Goal: Information Seeking & Learning: Learn about a topic

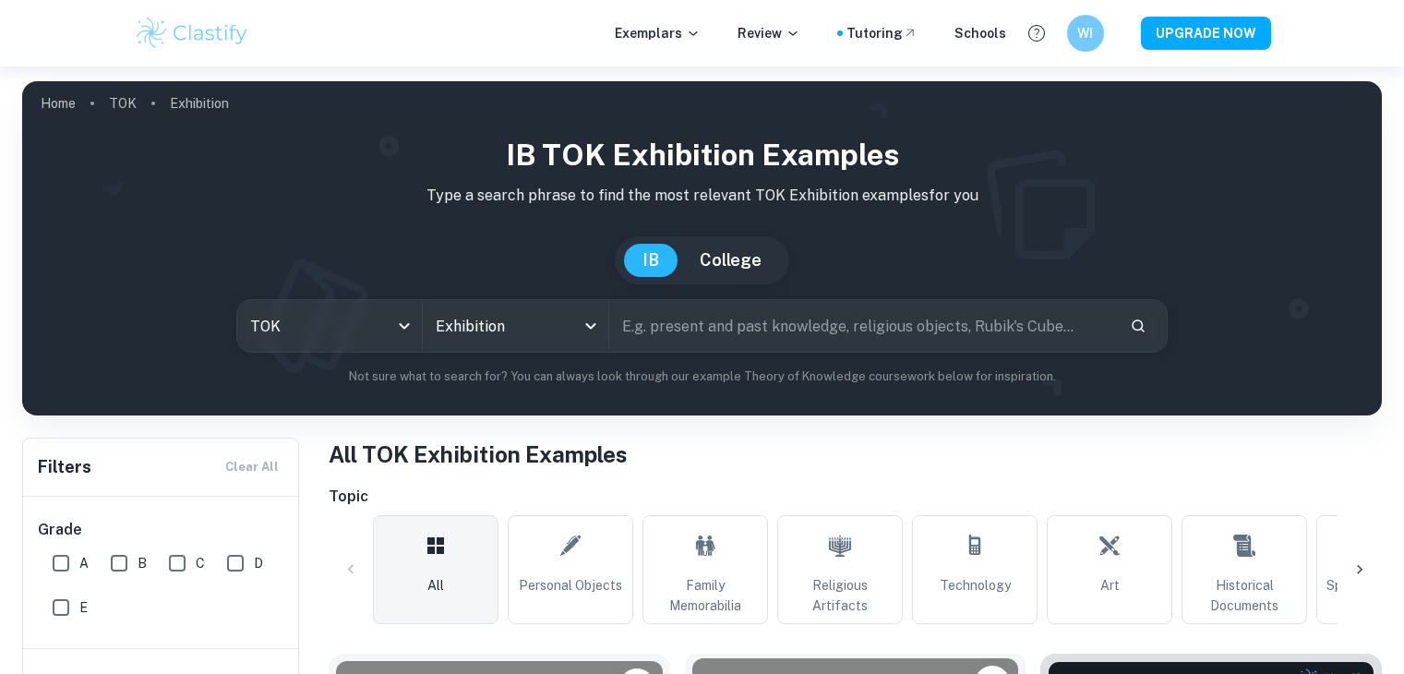
scroll to position [462, 0]
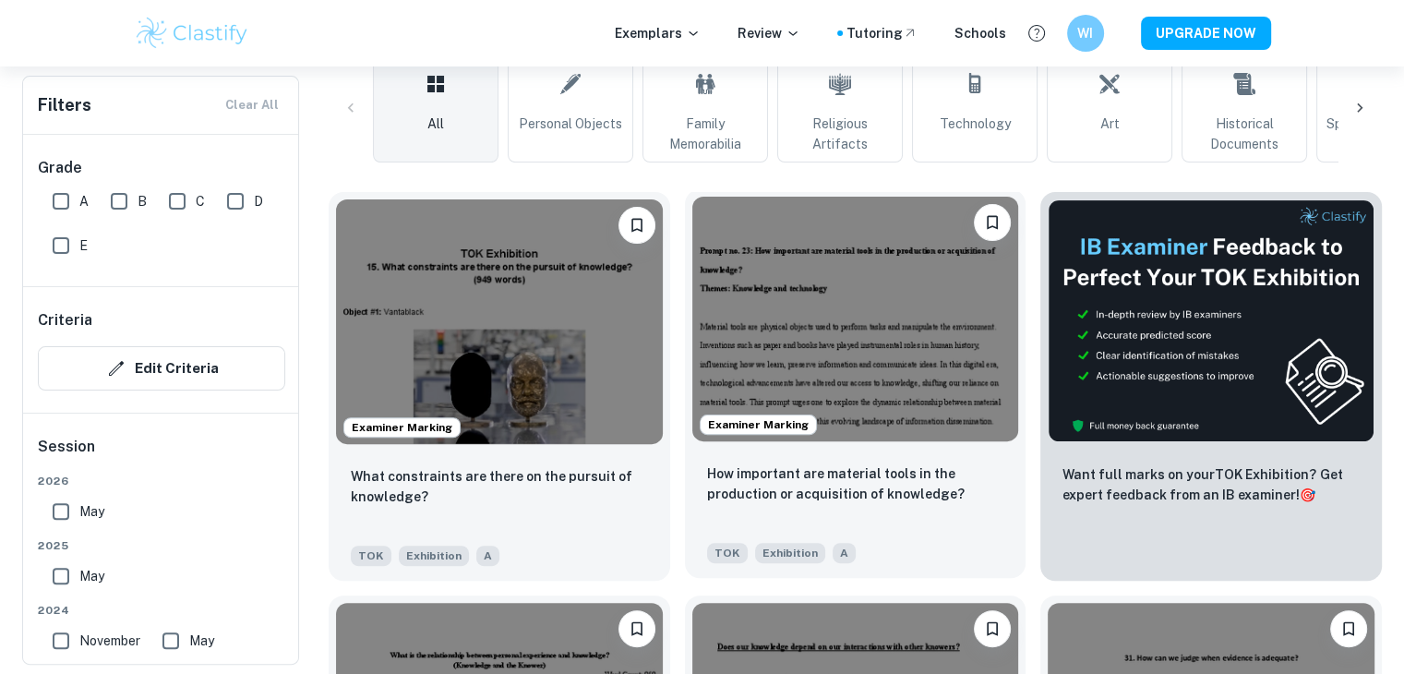
drag, startPoint x: 0, startPoint y: 0, endPoint x: 906, endPoint y: 296, distance: 952.8
click at [906, 296] on img at bounding box center [855, 319] width 327 height 245
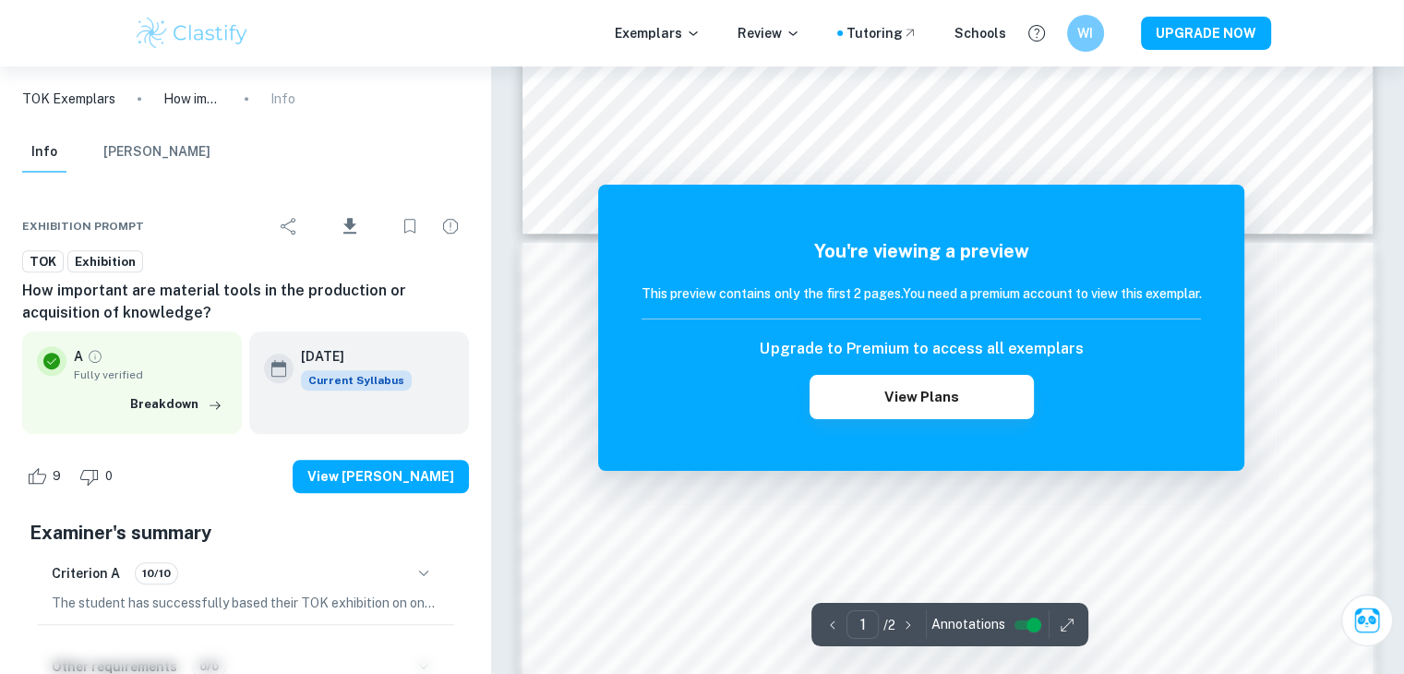
scroll to position [1200, 0]
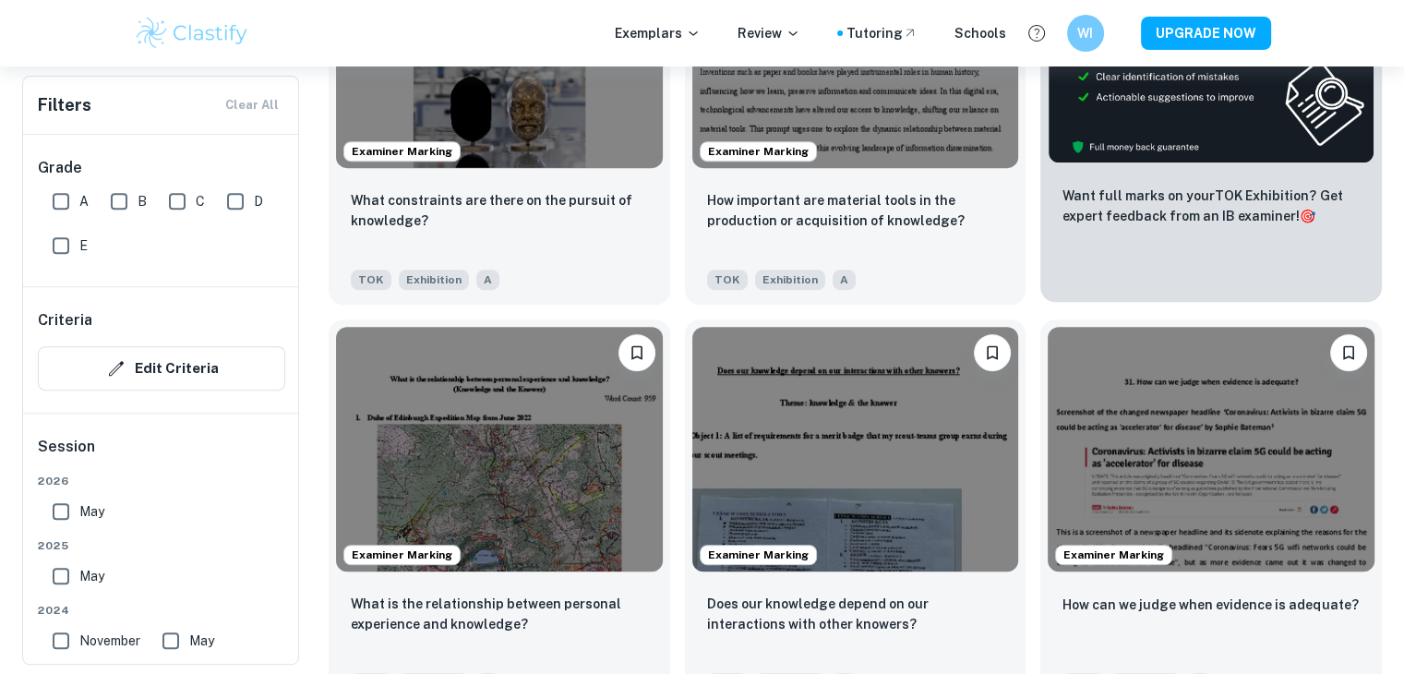
scroll to position [738, 0]
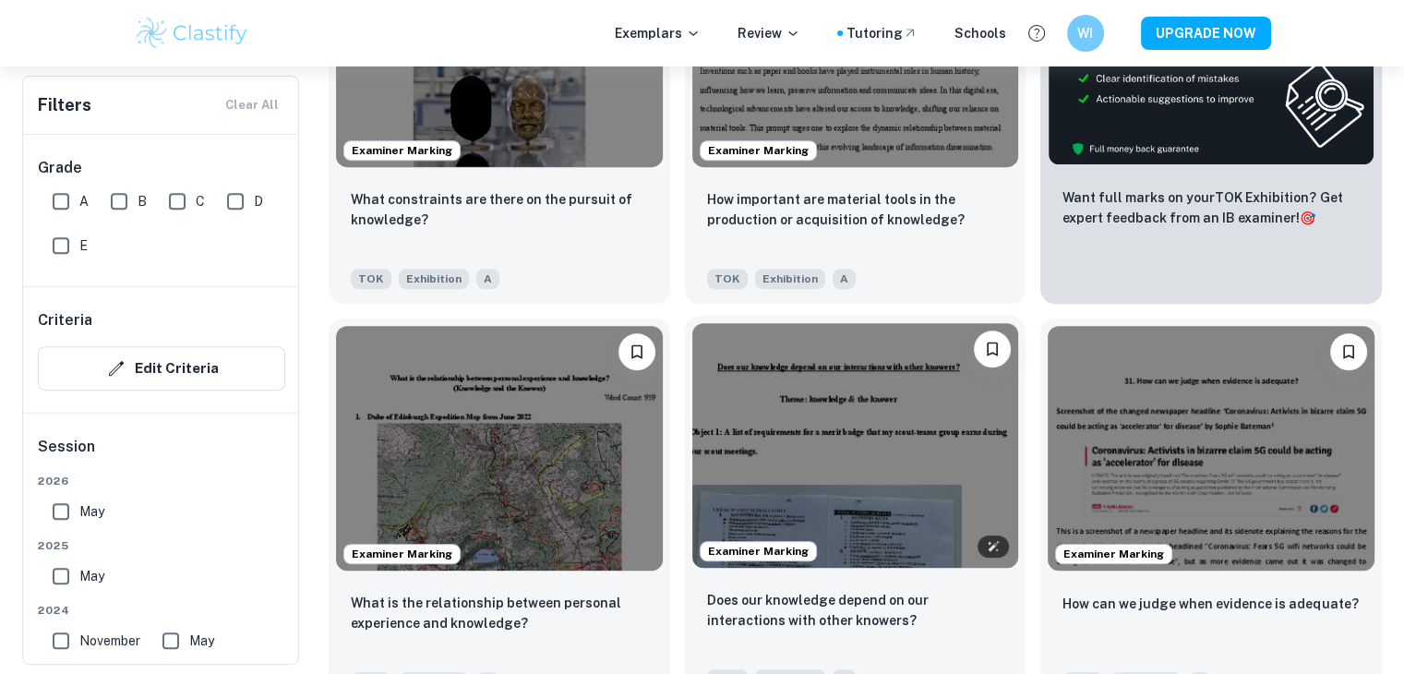
click at [853, 420] on img at bounding box center [855, 445] width 327 height 245
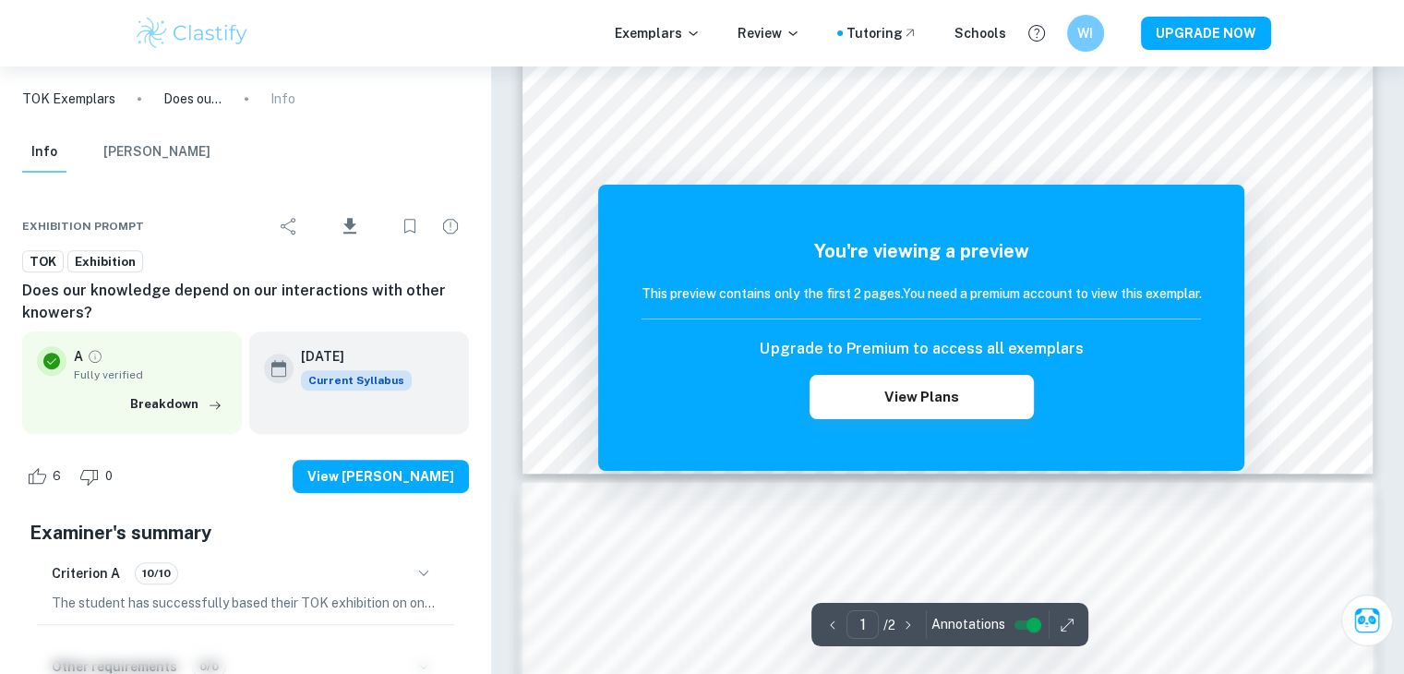
scroll to position [1015, 0]
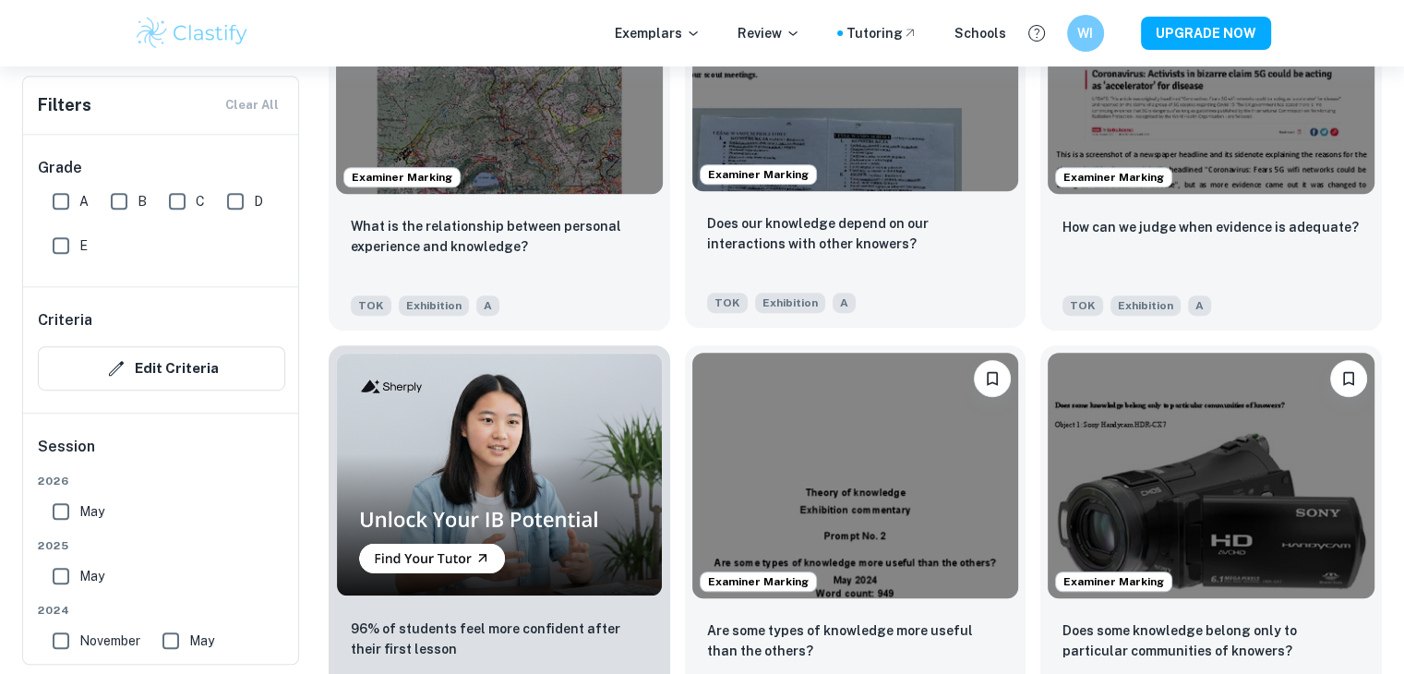
scroll to position [1200, 0]
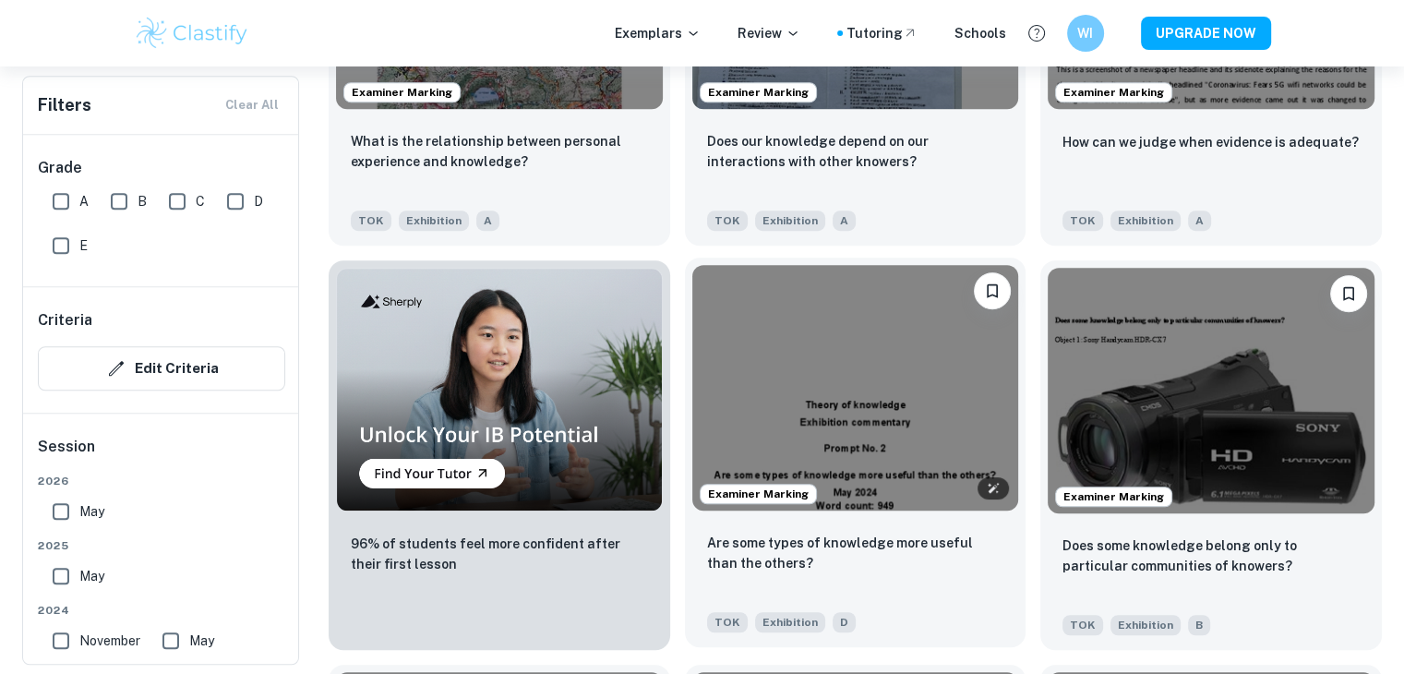
click at [865, 341] on img at bounding box center [855, 387] width 327 height 245
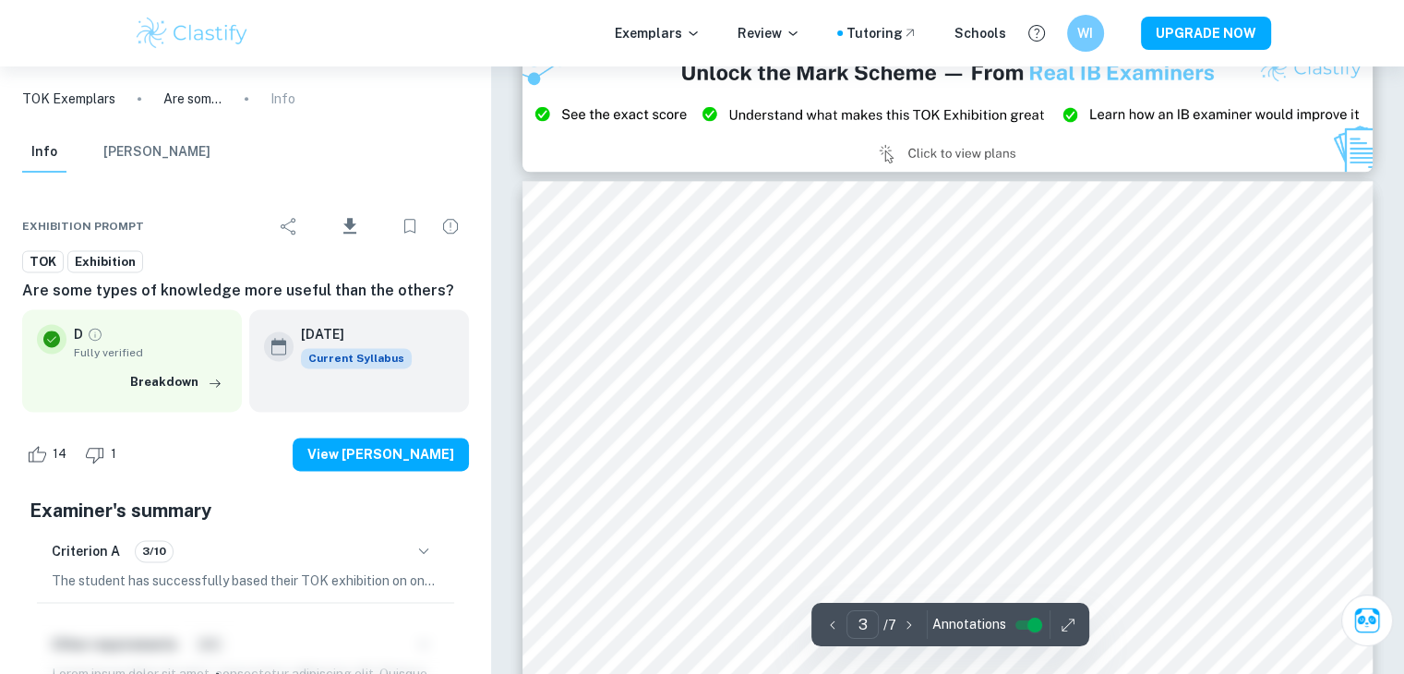
scroll to position [2400, 0]
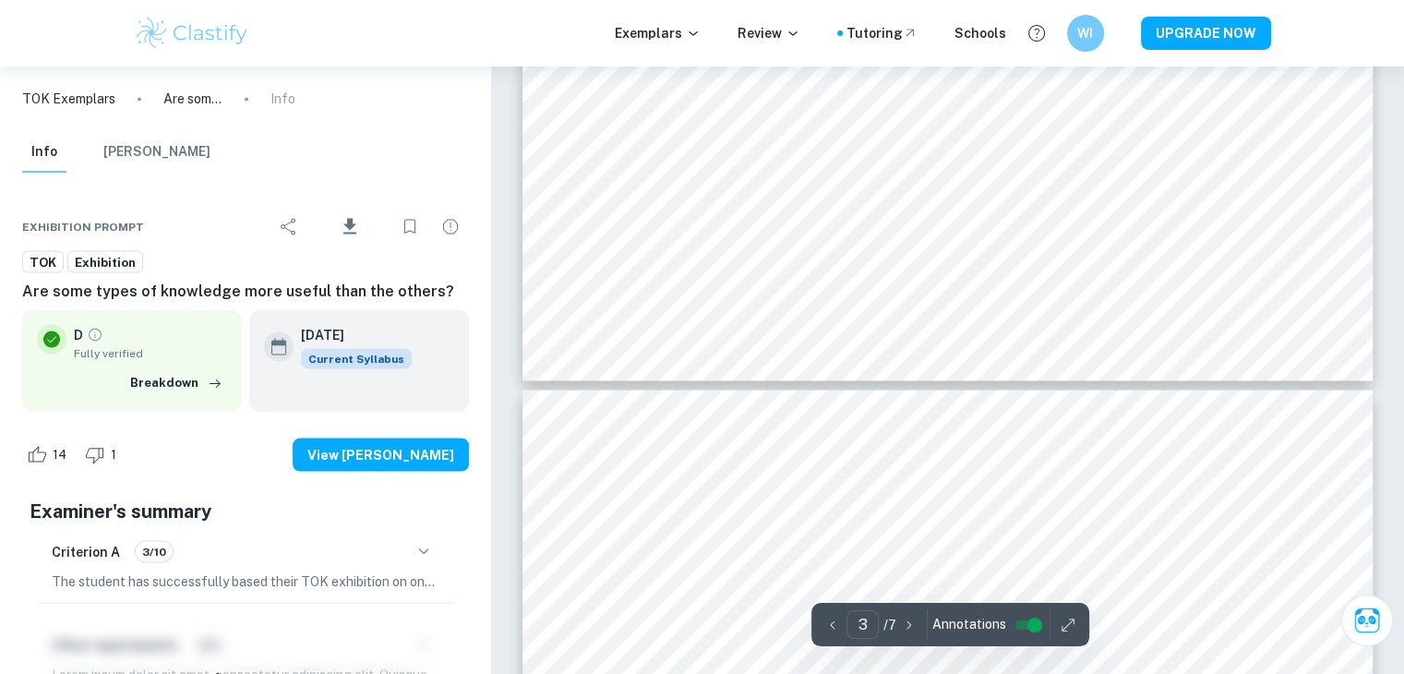
type input "4"
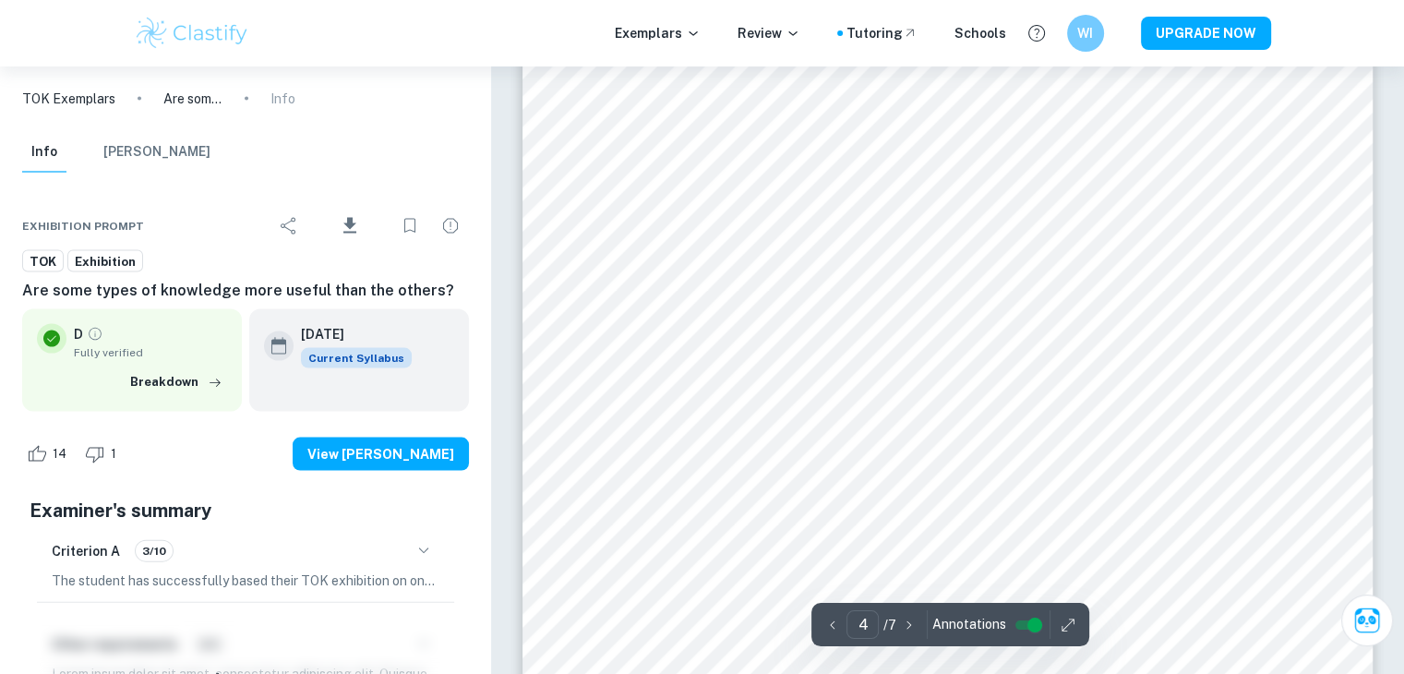
scroll to position [3969, 0]
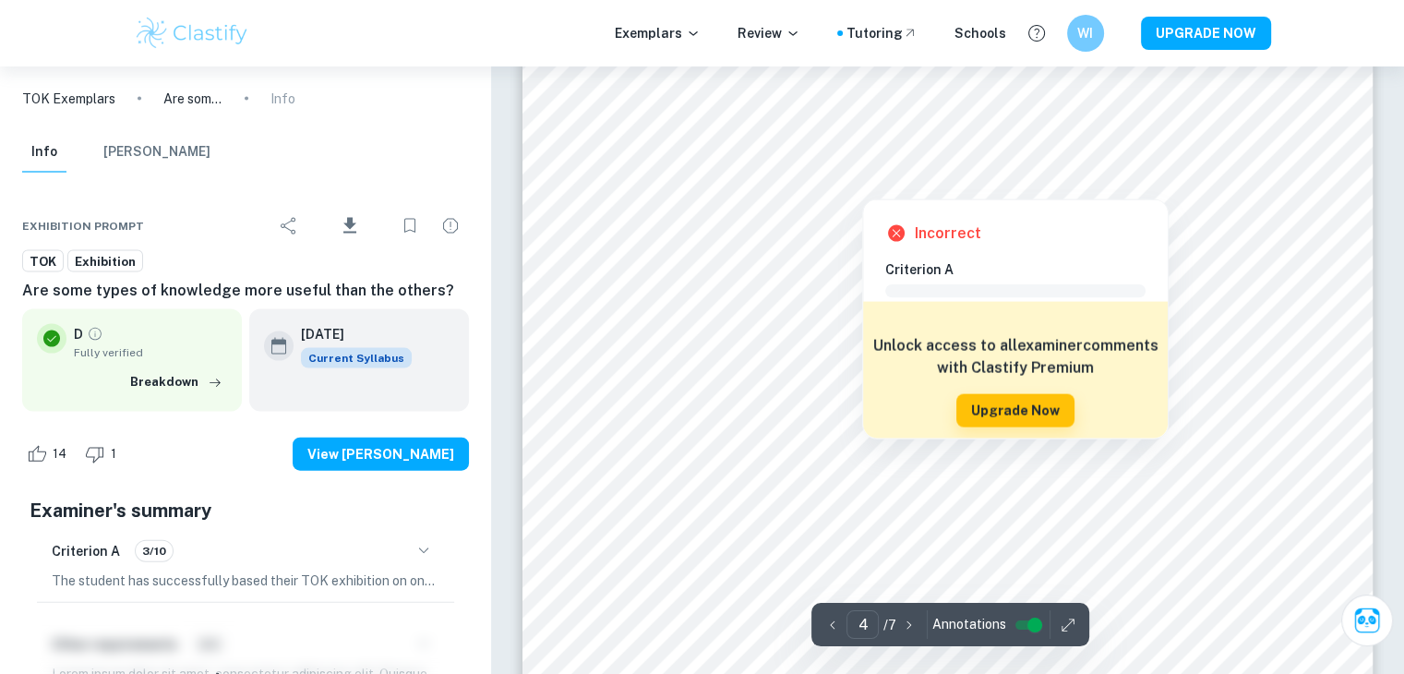
drag, startPoint x: 929, startPoint y: 594, endPoint x: 786, endPoint y: 178, distance: 439.0
click at [786, 178] on div at bounding box center [863, 185] width 372 height 18
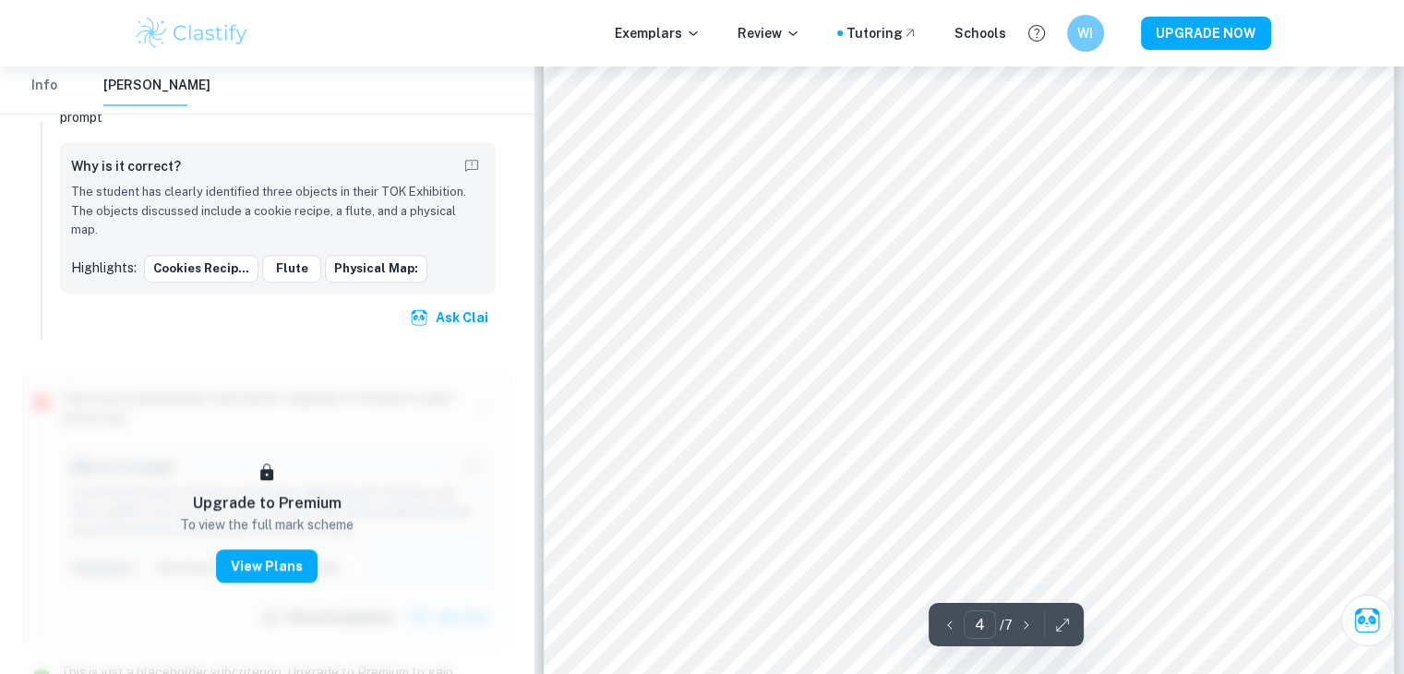
scroll to position [3642, 0]
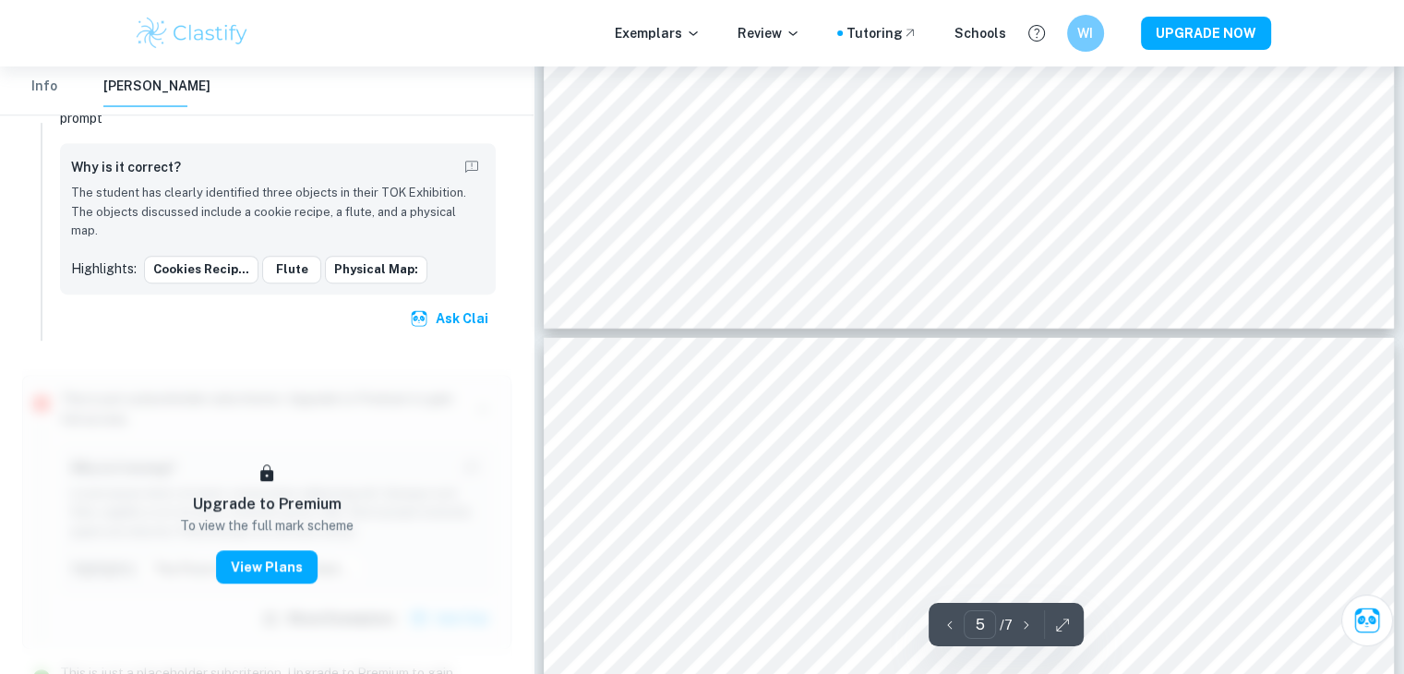
type input "6"
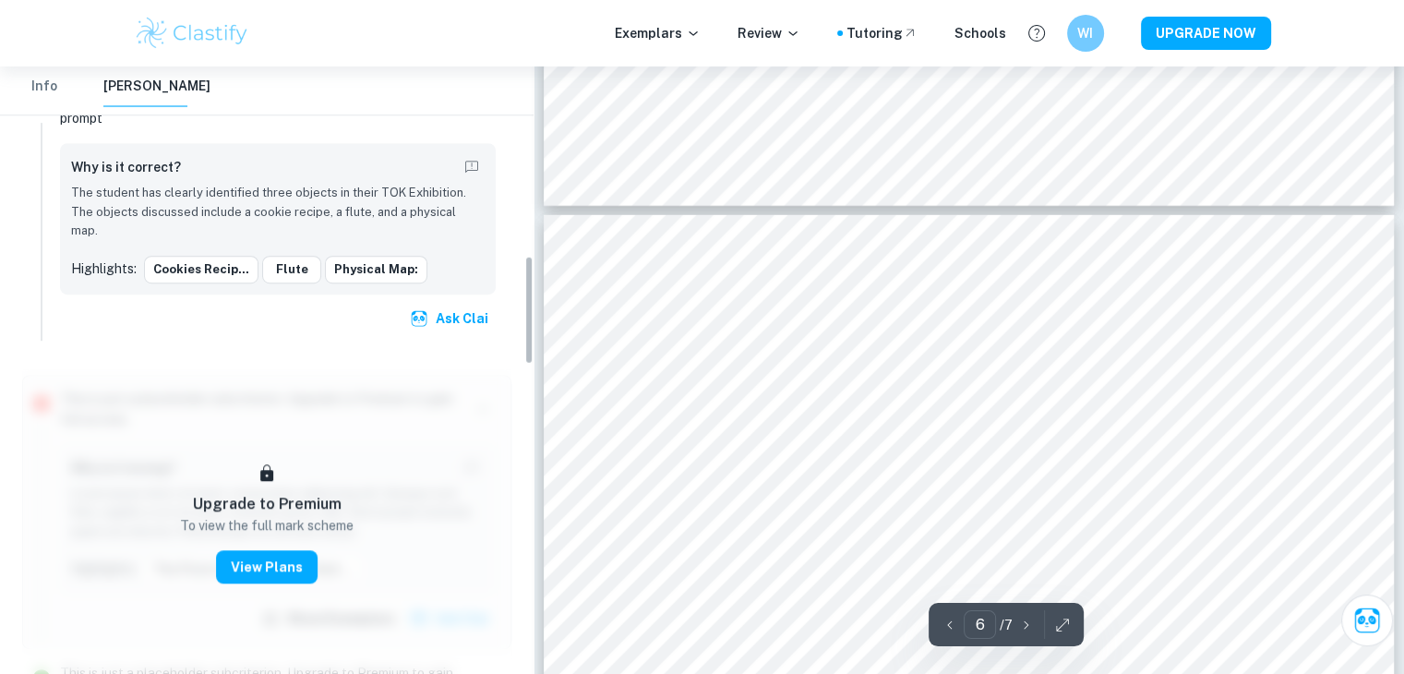
scroll to position [5395, 0]
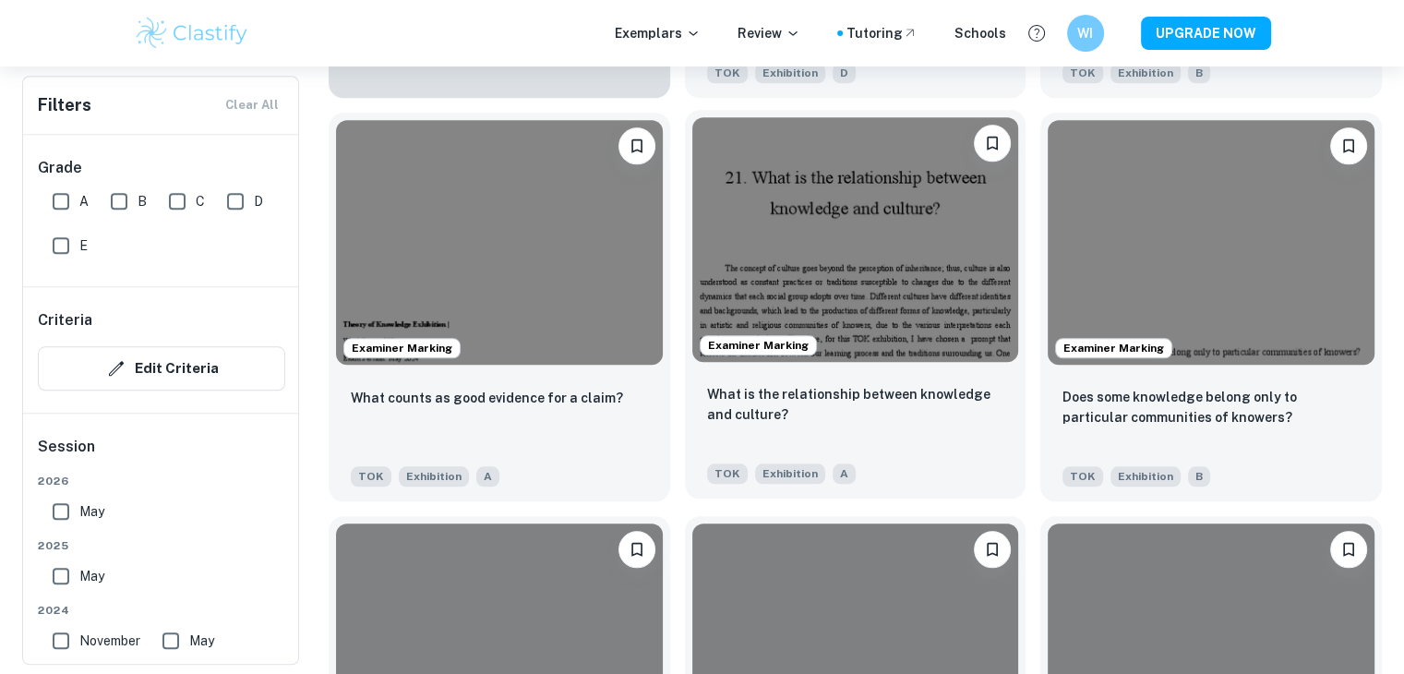
scroll to position [1754, 0]
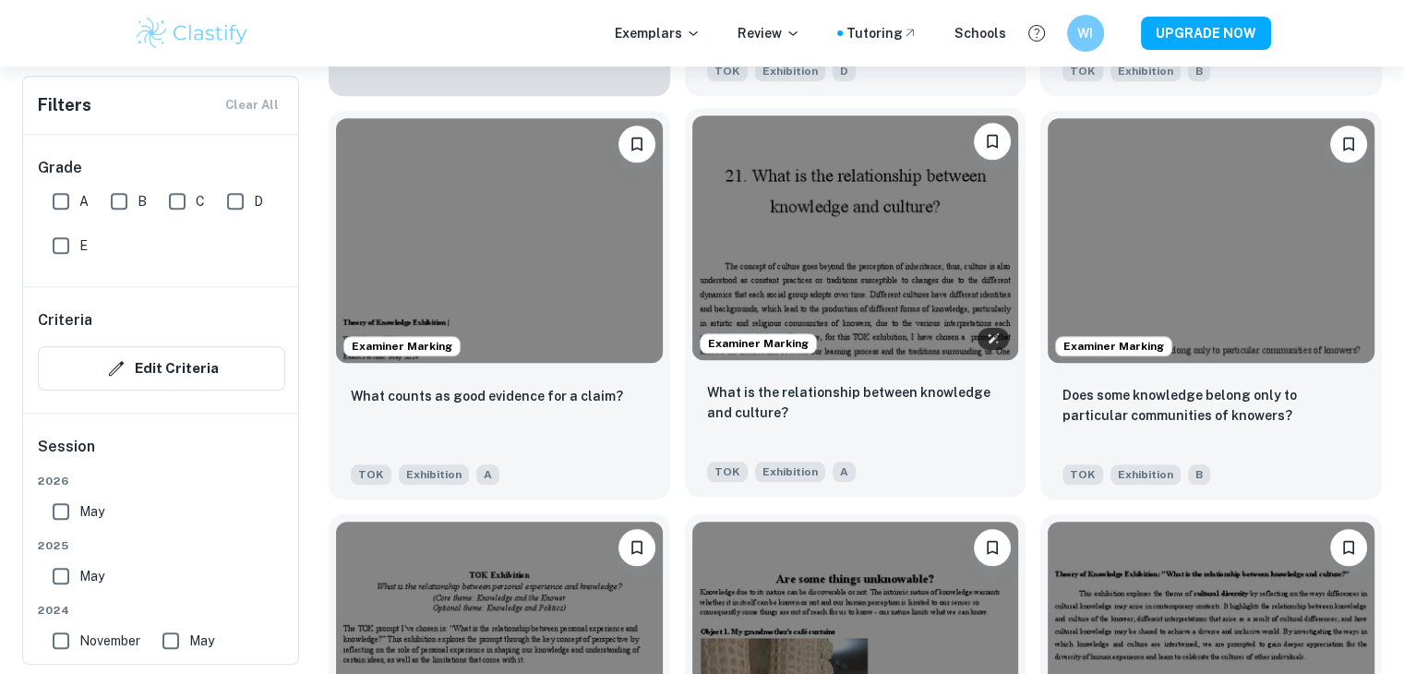
click at [894, 252] on img at bounding box center [855, 237] width 327 height 245
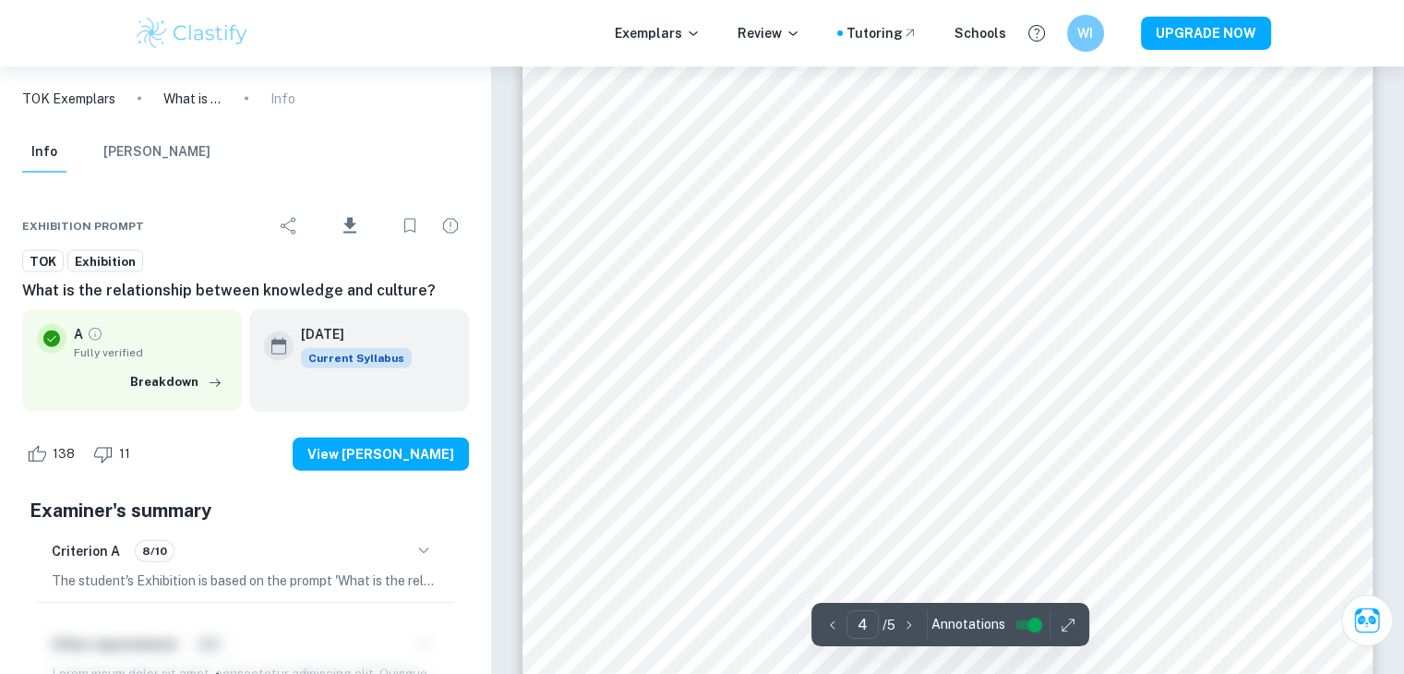
scroll to position [4154, 0]
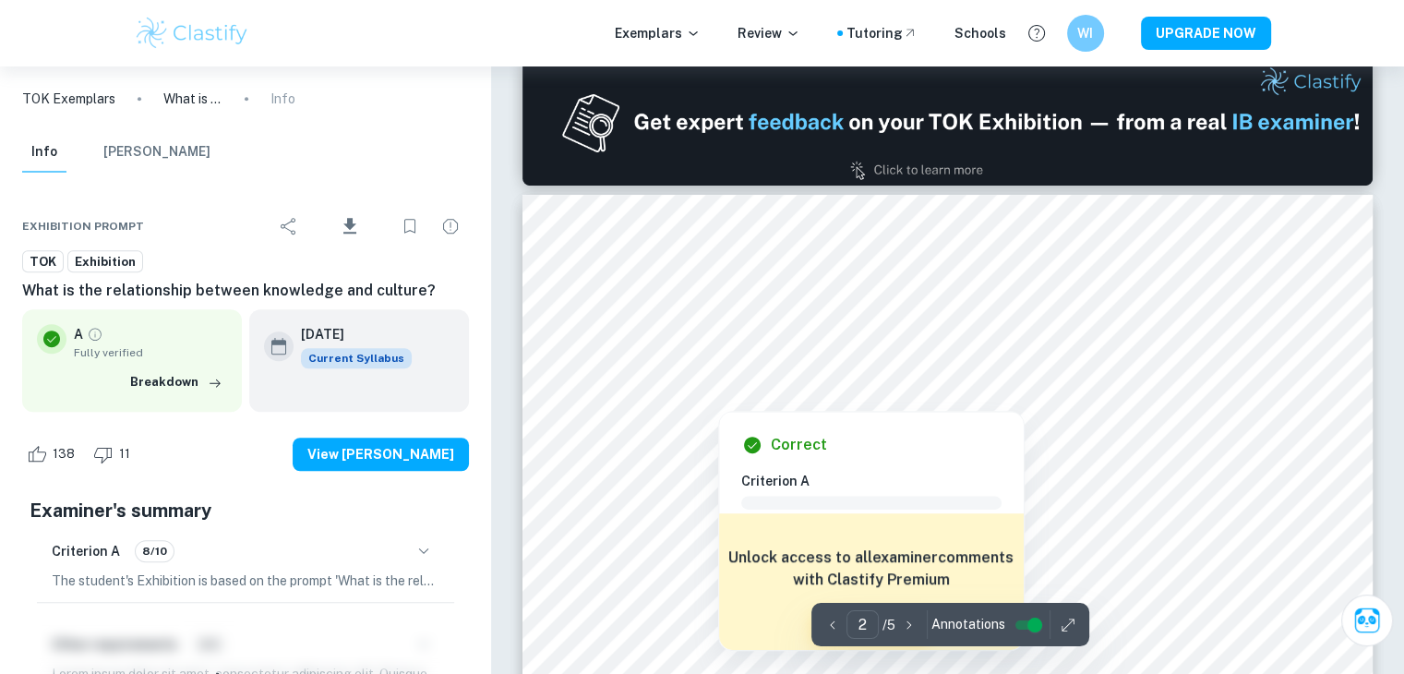
type input "1"
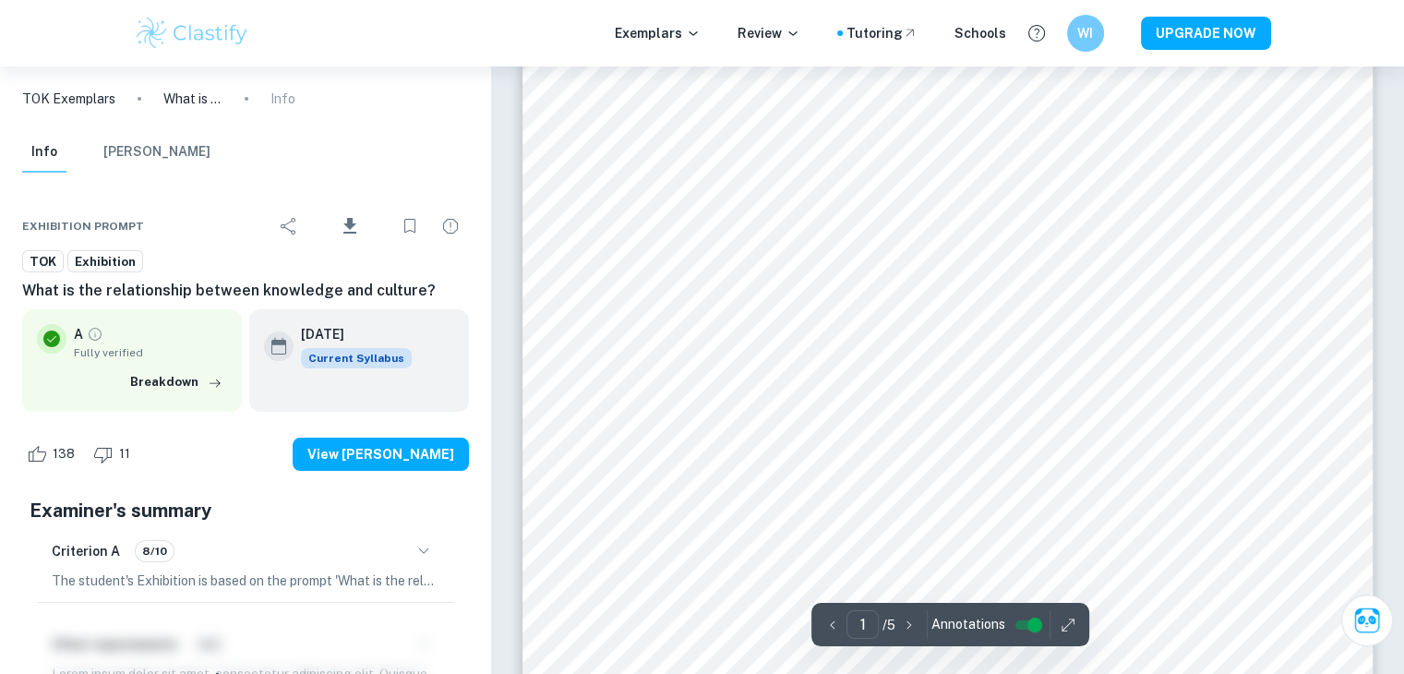
scroll to position [0, 0]
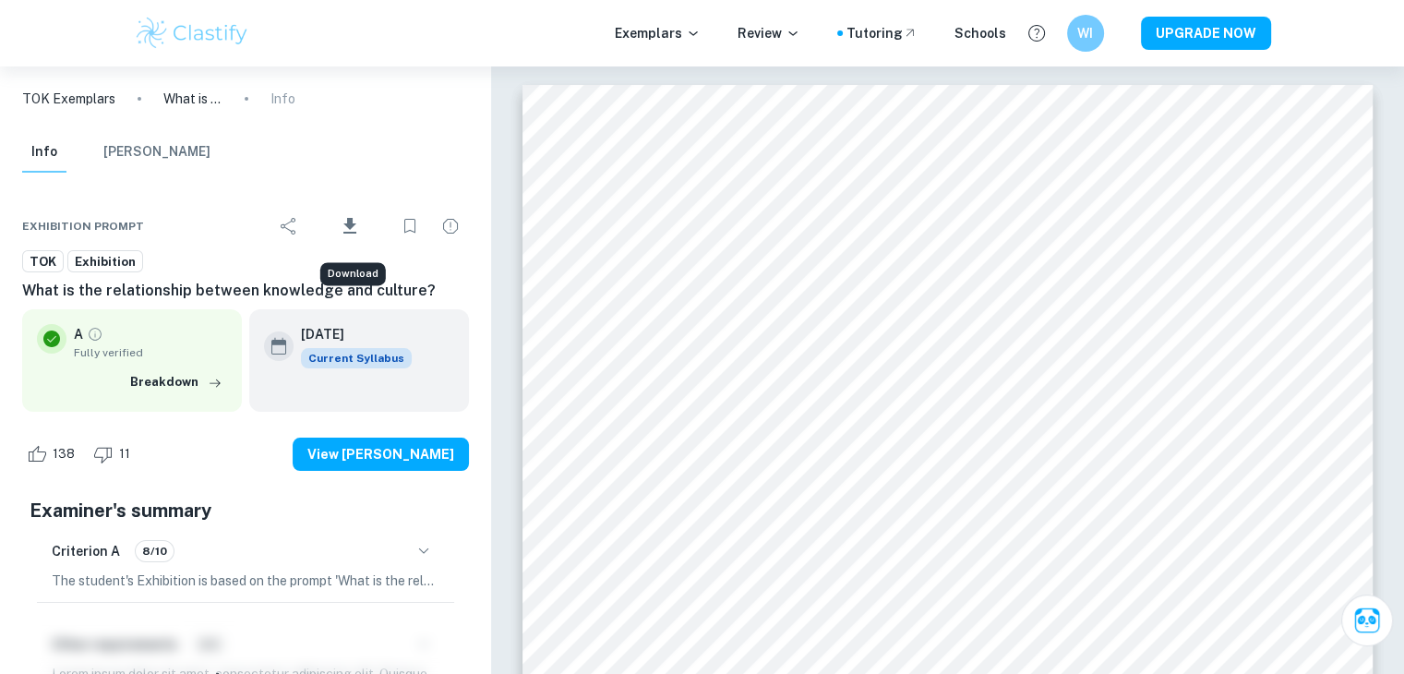
click at [349, 225] on icon "Download" at bounding box center [349, 226] width 13 height 16
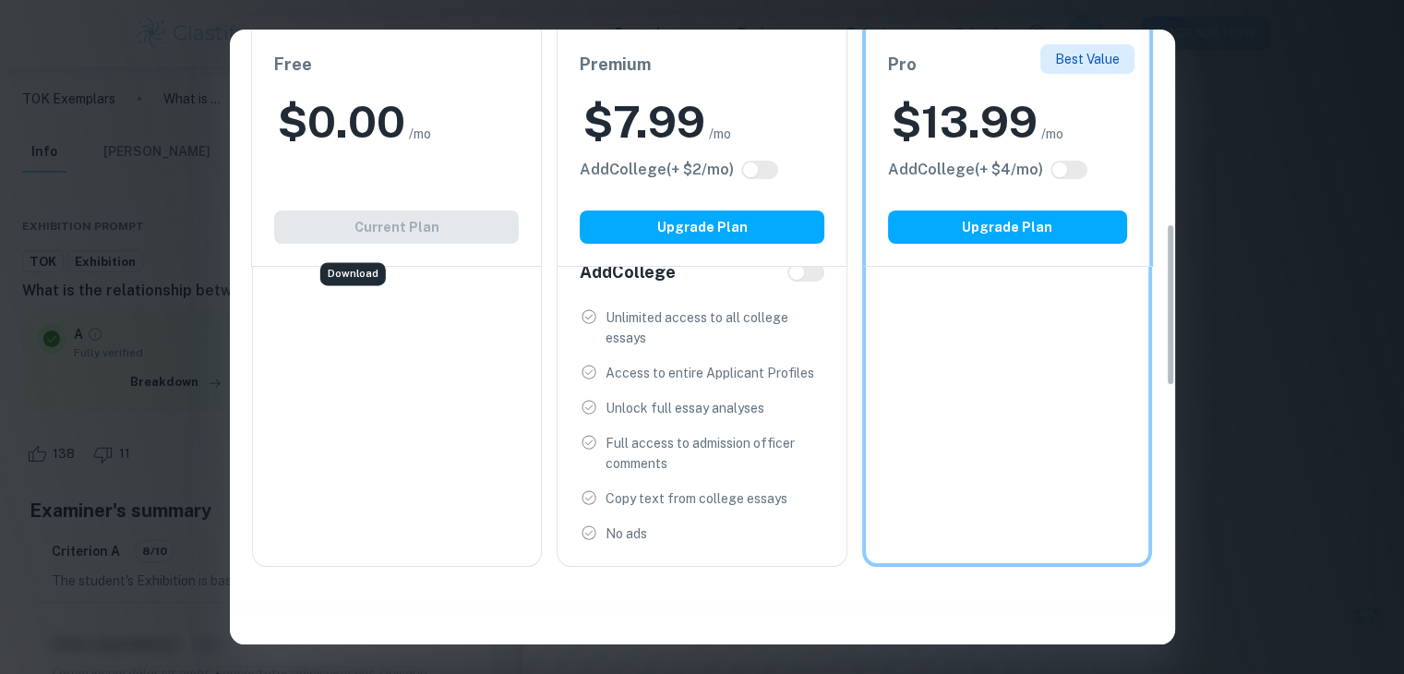
scroll to position [646, 0]
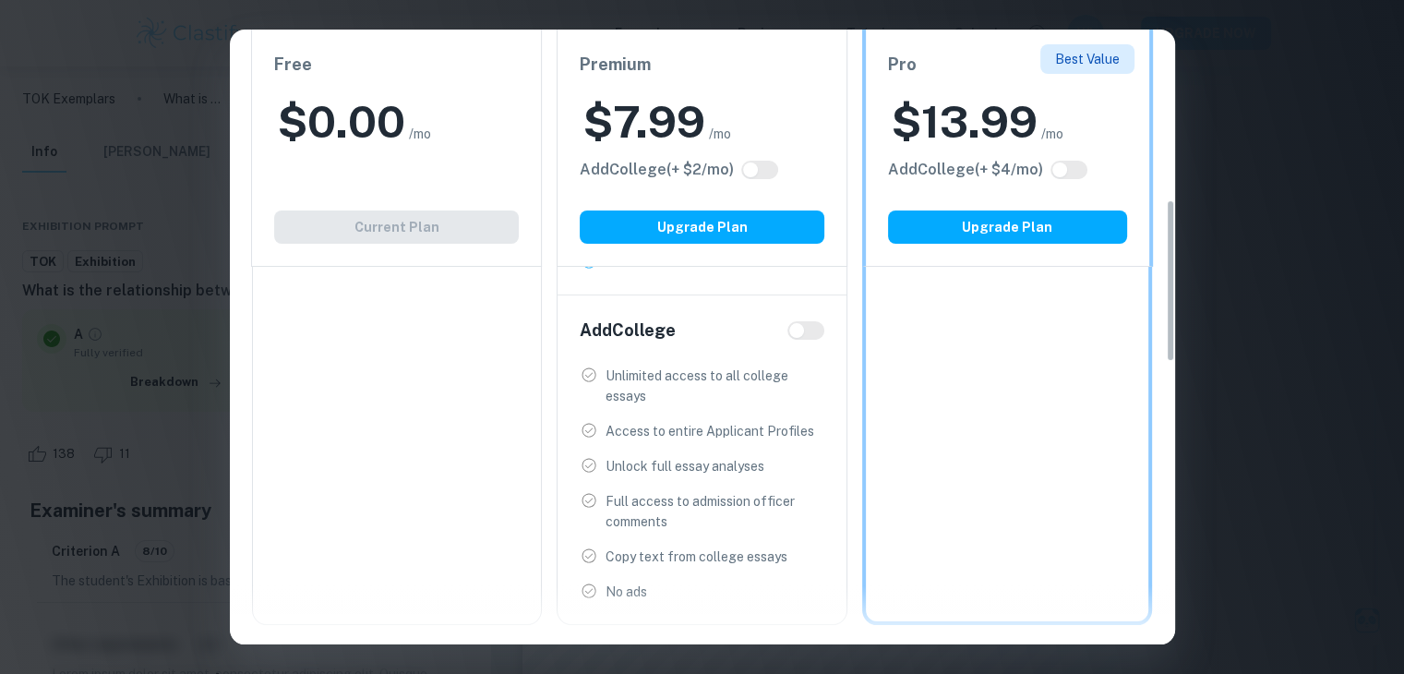
click at [808, 333] on input "checkbox" at bounding box center [796, 330] width 44 height 15
checkbox input "true"
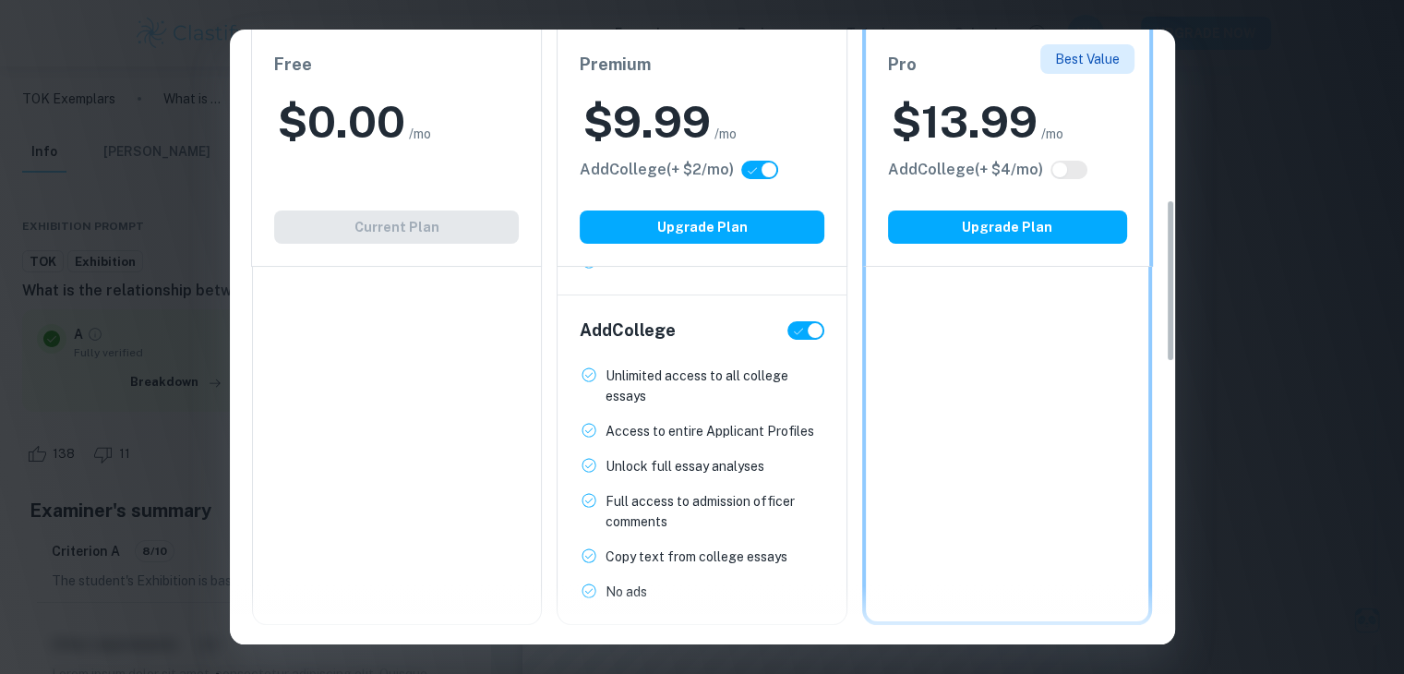
click at [808, 333] on input "checkbox" at bounding box center [815, 330] width 44 height 15
checkbox input "false"
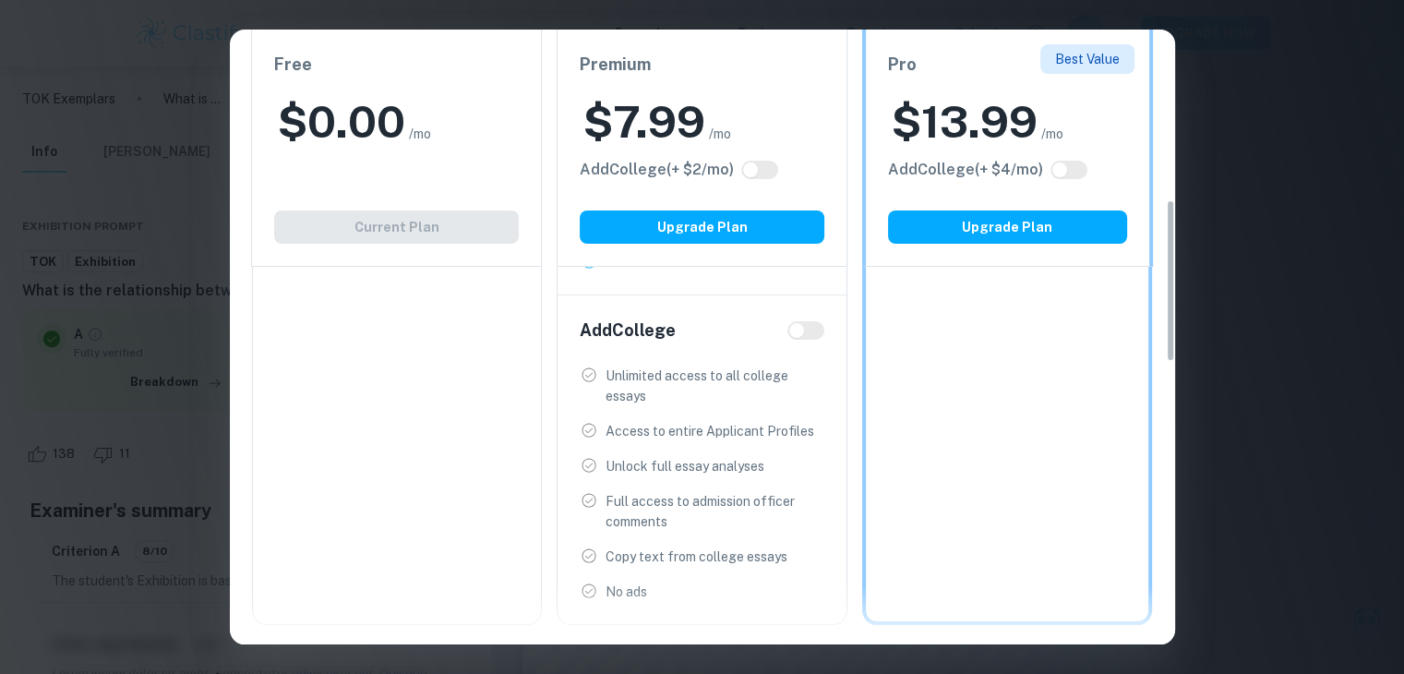
scroll to position [589, 0]
click at [124, 344] on div "Easily Ace Your IB Coursework & Crush College Essays. Get Clastify Premium Get …" at bounding box center [702, 337] width 1404 height 674
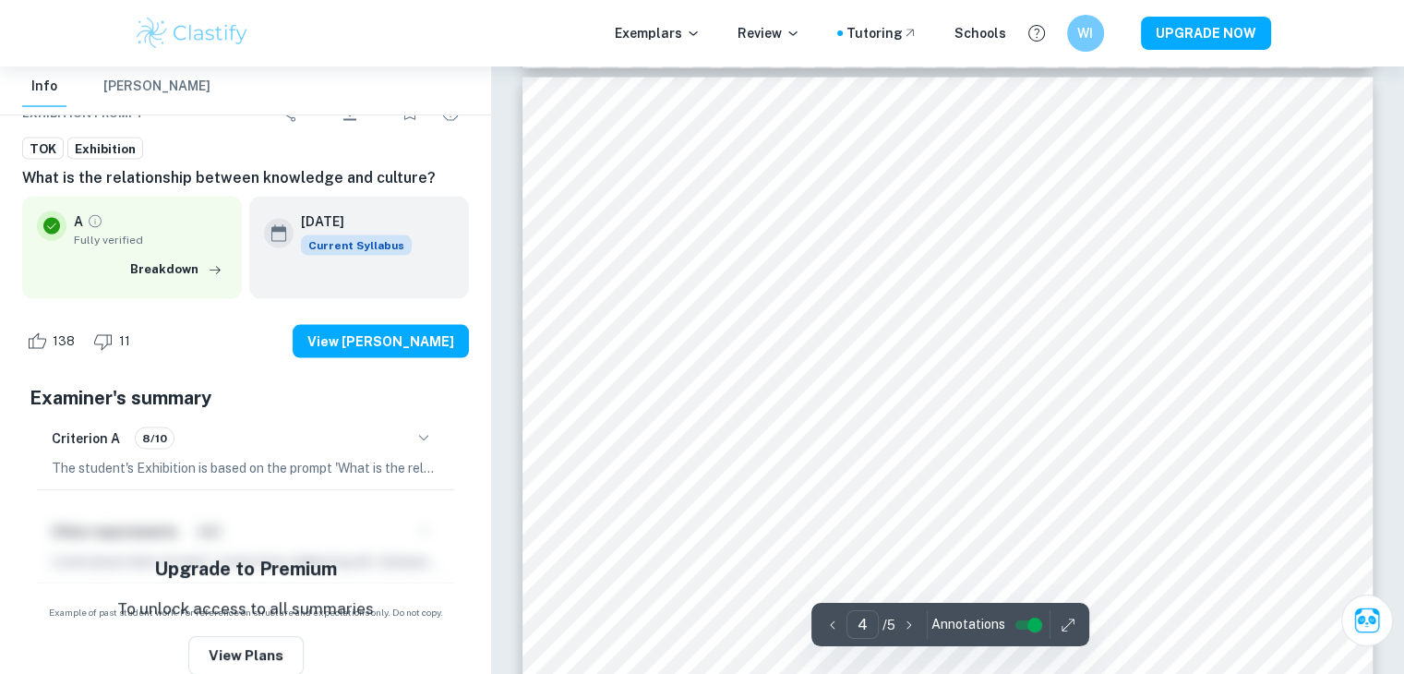
scroll to position [3912, 0]
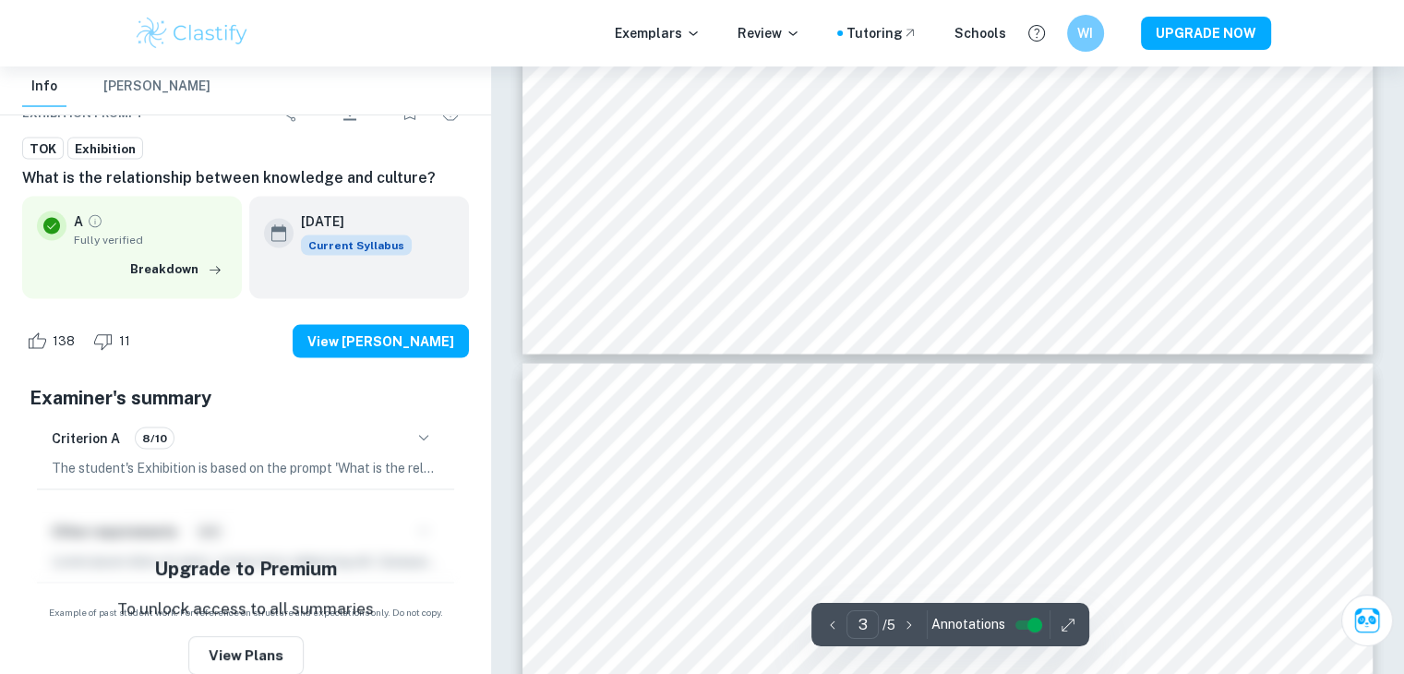
type input "4"
